Goal: Navigation & Orientation: Find specific page/section

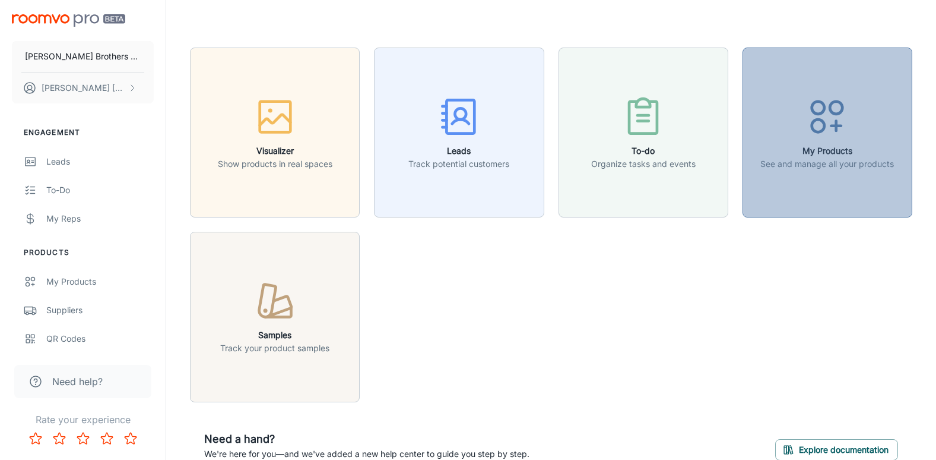
click at [878, 156] on h6 "My Products" at bounding box center [828, 150] width 134 height 13
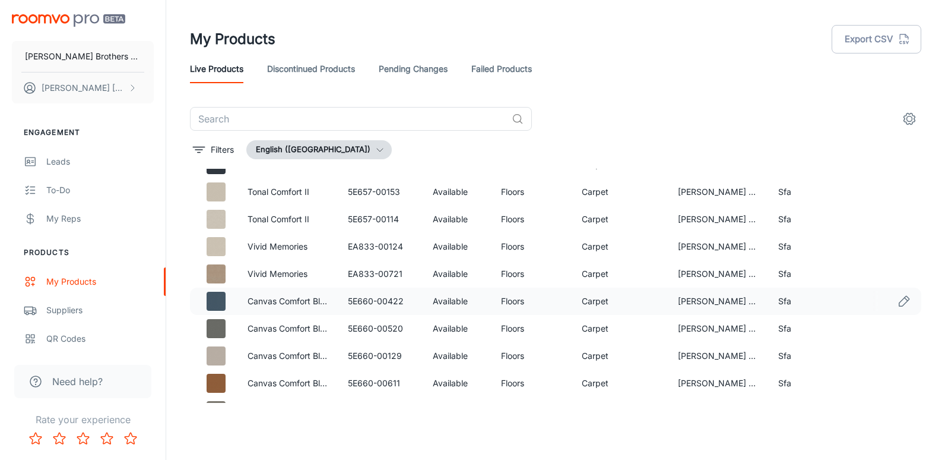
scroll to position [594, 0]
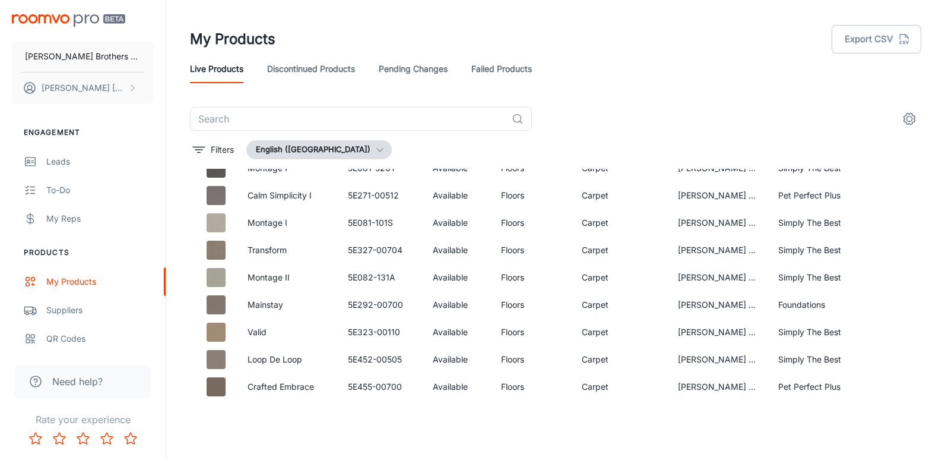
click at [73, 15] on img "scrollable content" at bounding box center [68, 20] width 113 height 12
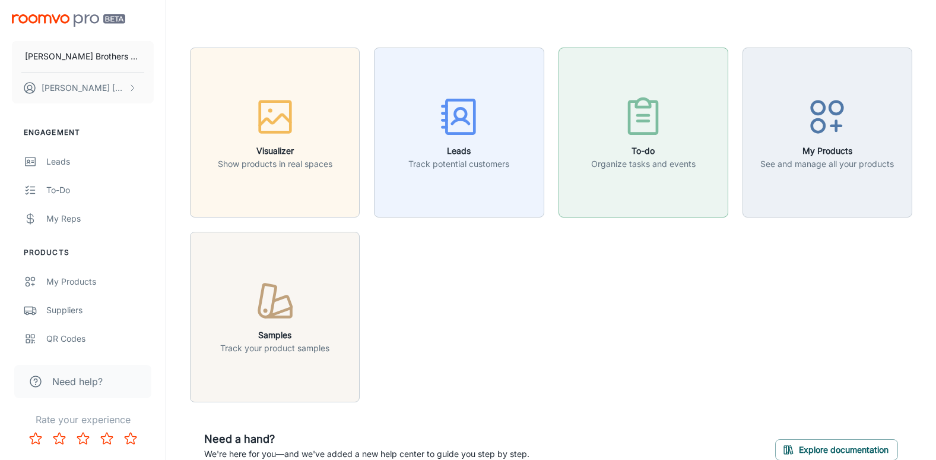
click at [659, 155] on h6 "To-do" at bounding box center [643, 150] width 105 height 13
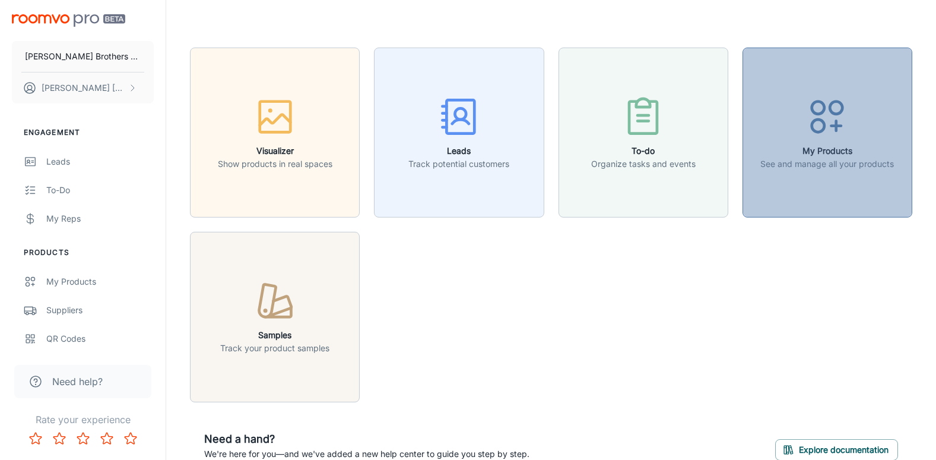
click at [787, 119] on div "button" at bounding box center [828, 118] width 134 height 49
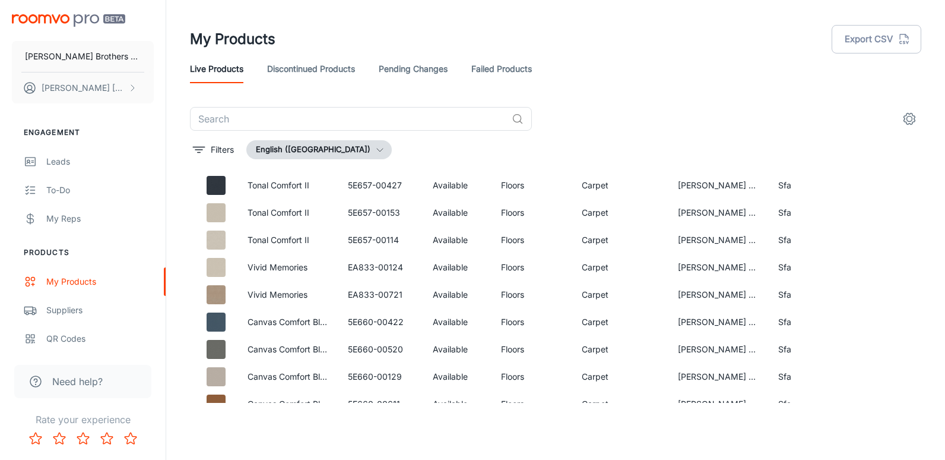
scroll to position [241, 0]
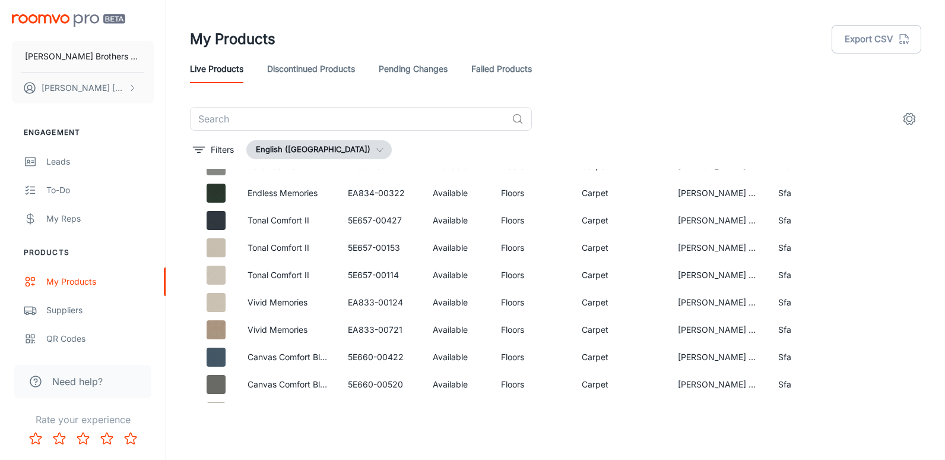
click at [290, 67] on link "Discontinued Products" at bounding box center [311, 69] width 88 height 29
